Goal: Browse casually

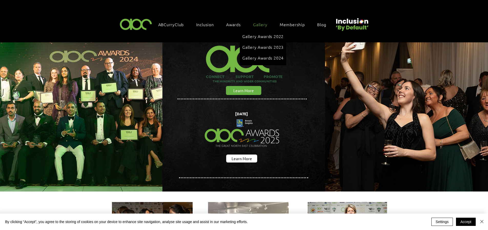
click at [259, 23] on span "Gallery" at bounding box center [260, 25] width 14 height 6
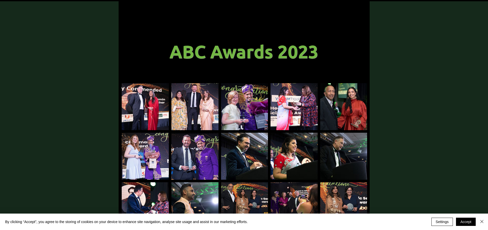
click at [200, 52] on span "ABC Awards 2023" at bounding box center [243, 51] width 149 height 22
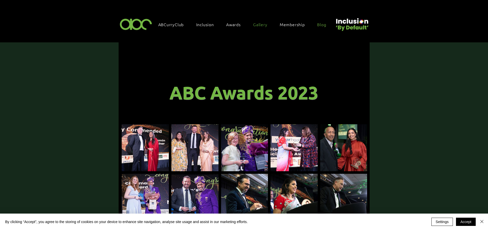
click at [322, 24] on span "Blog" at bounding box center [321, 25] width 9 height 6
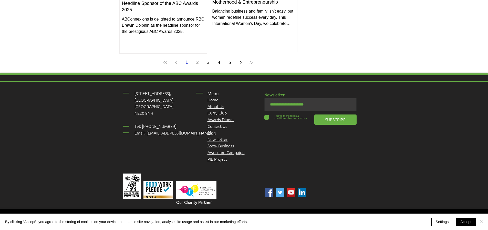
scroll to position [644, 0]
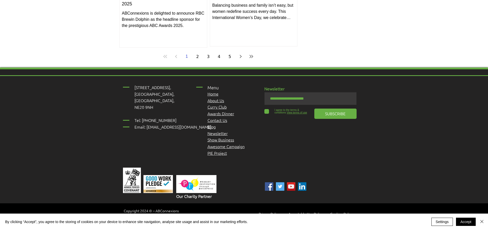
click at [292, 184] on img "YouTube" at bounding box center [291, 186] width 8 height 8
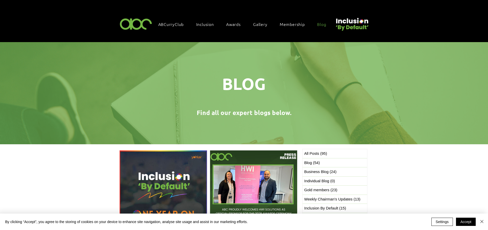
scroll to position [1, 0]
